Goal: Obtain resource: Download file/media

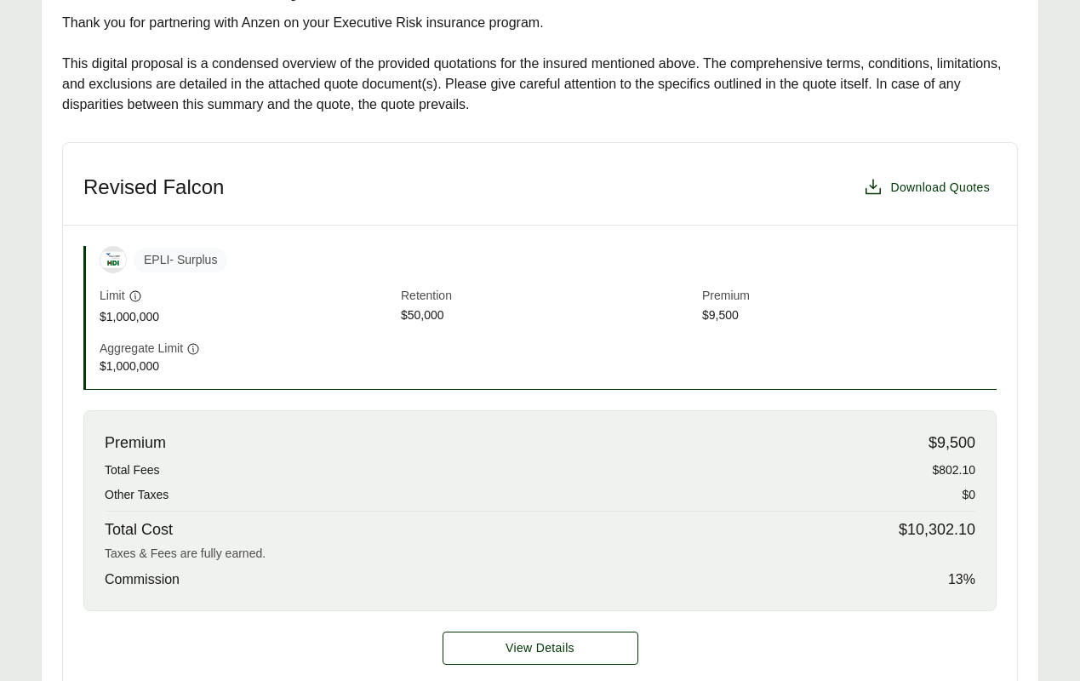
scroll to position [410, 0]
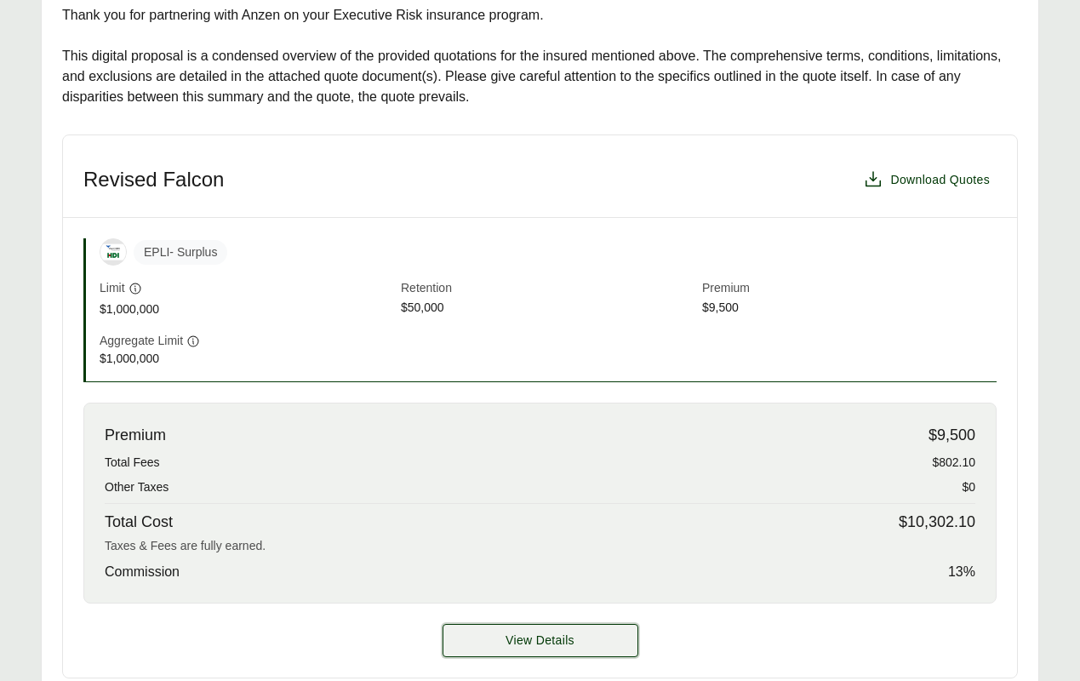
click at [503, 633] on button "View Details" at bounding box center [541, 640] width 196 height 33
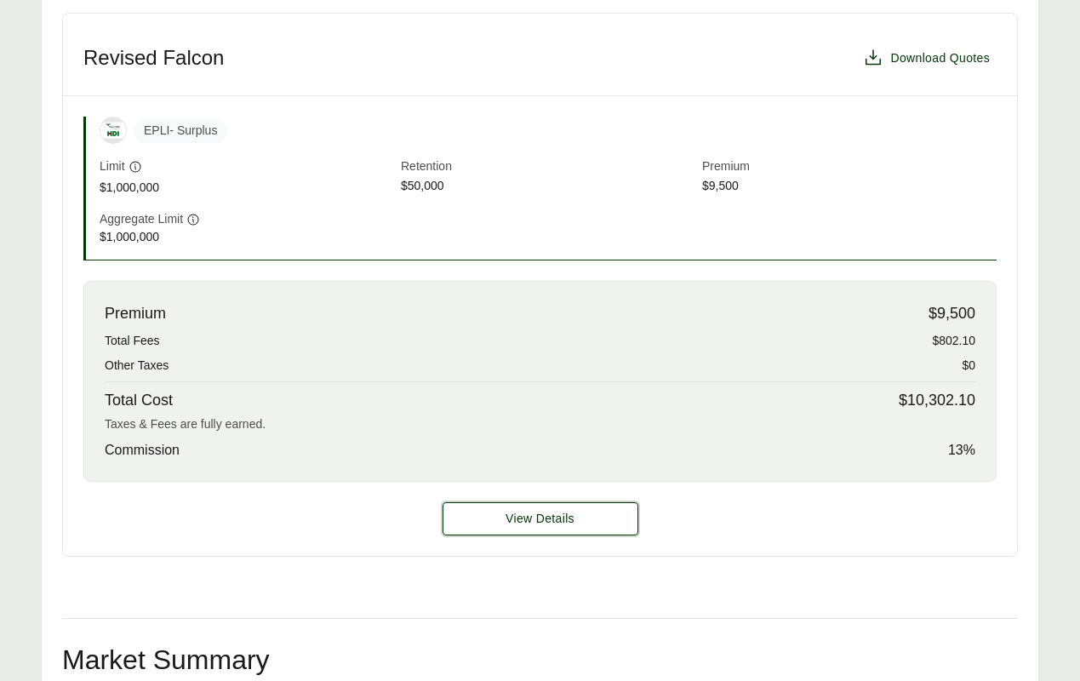
scroll to position [619, 0]
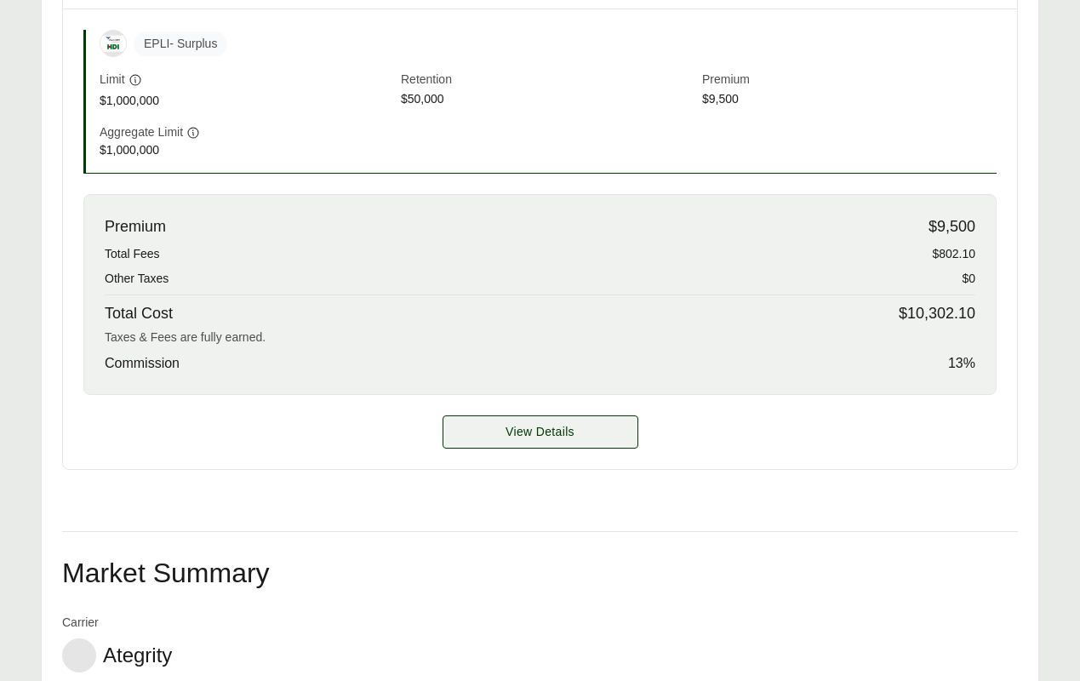
click at [533, 436] on span "View Details" at bounding box center [540, 432] width 69 height 18
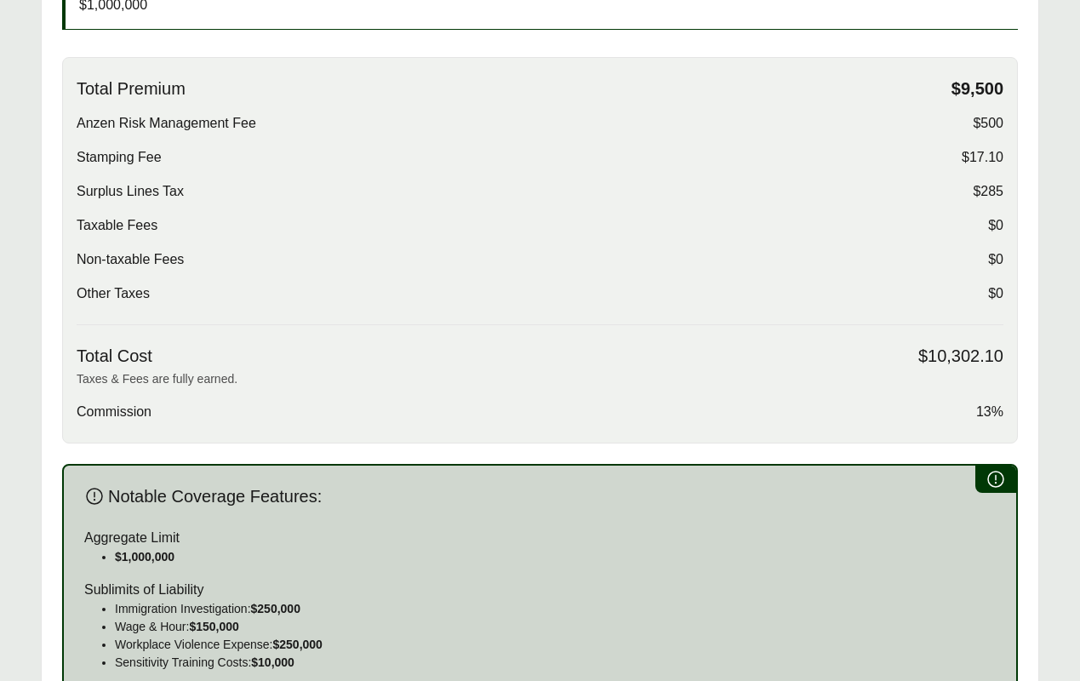
scroll to position [550, 0]
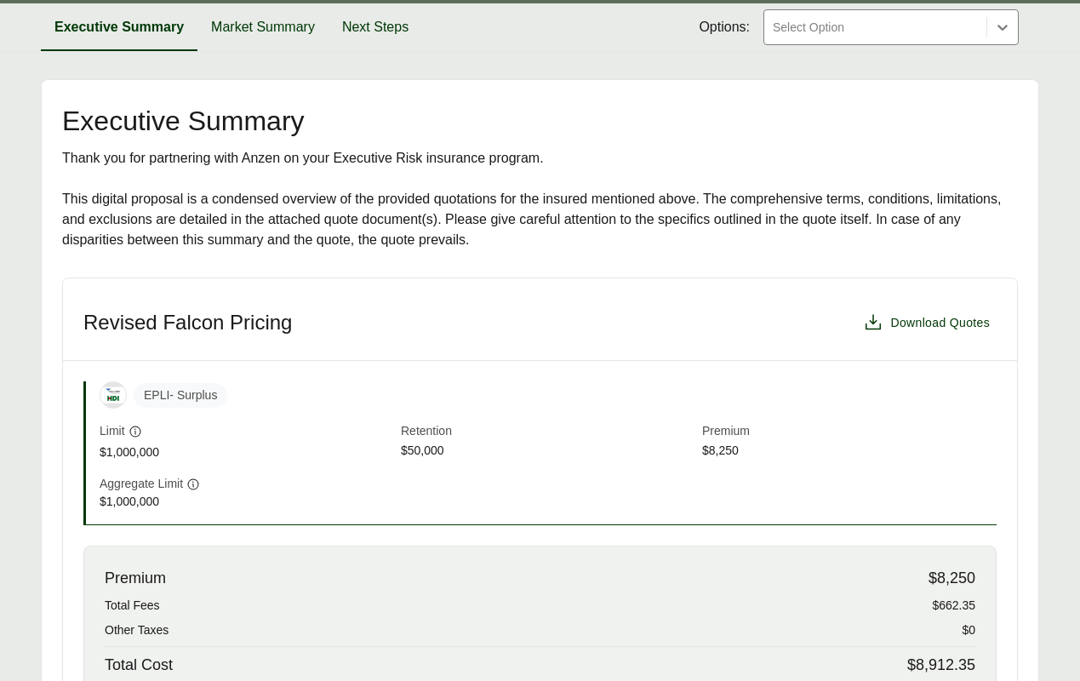
scroll to position [237, 0]
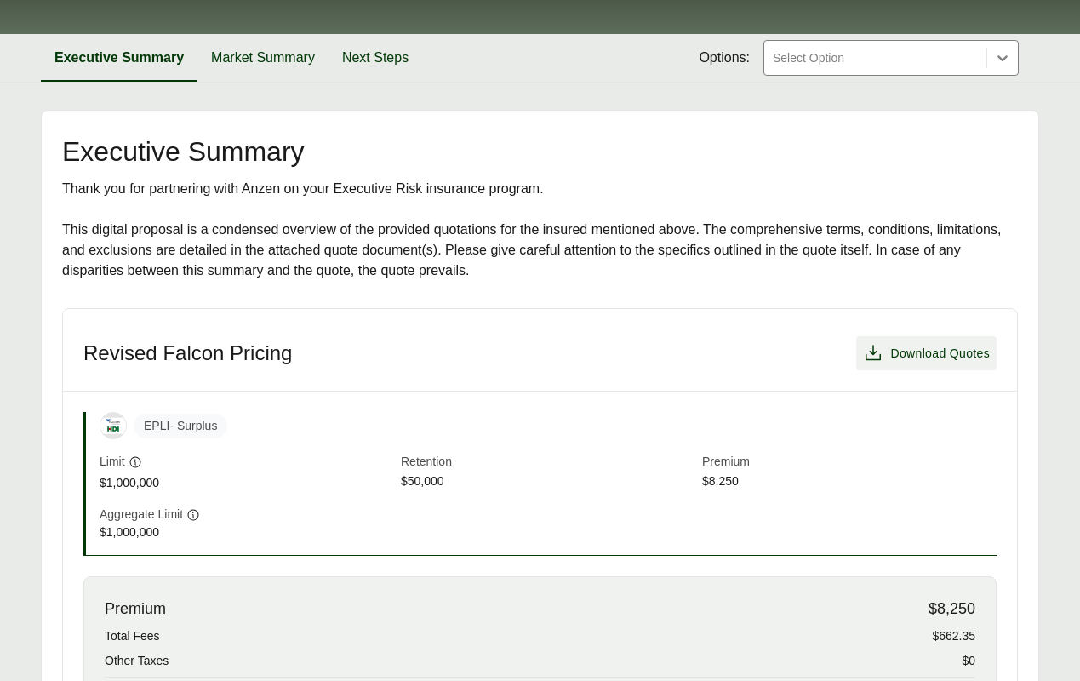
click at [907, 358] on span "Download Quotes" at bounding box center [940, 354] width 100 height 18
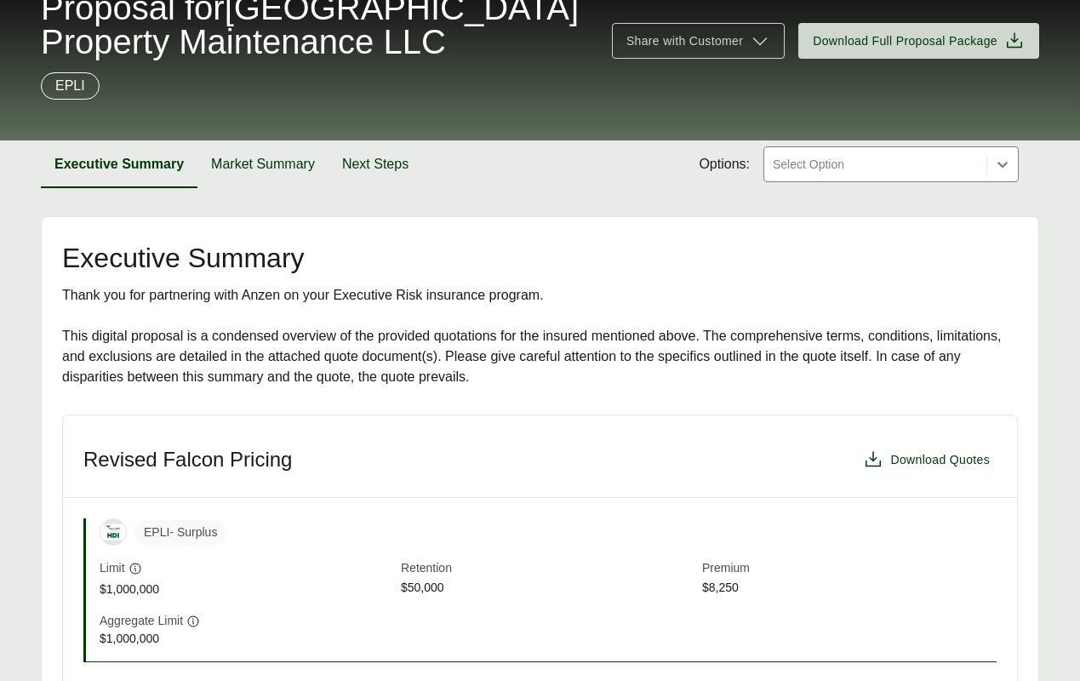
scroll to position [0, 0]
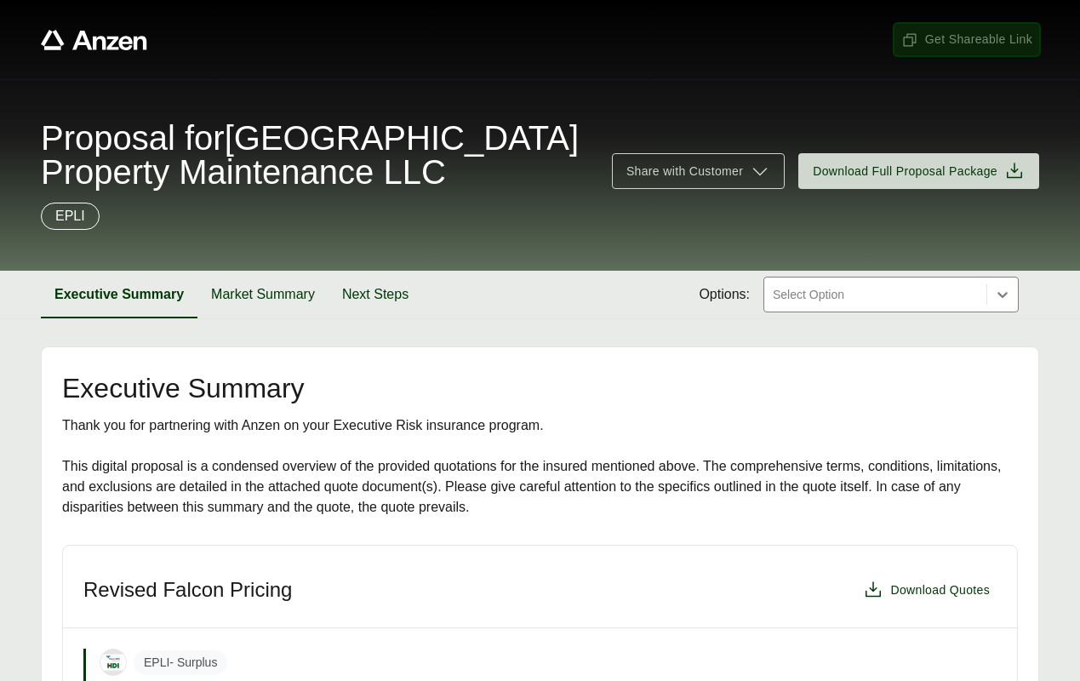
click at [1013, 37] on span "Get Shareable Link" at bounding box center [966, 40] width 131 height 18
